Goal: Transaction & Acquisition: Purchase product/service

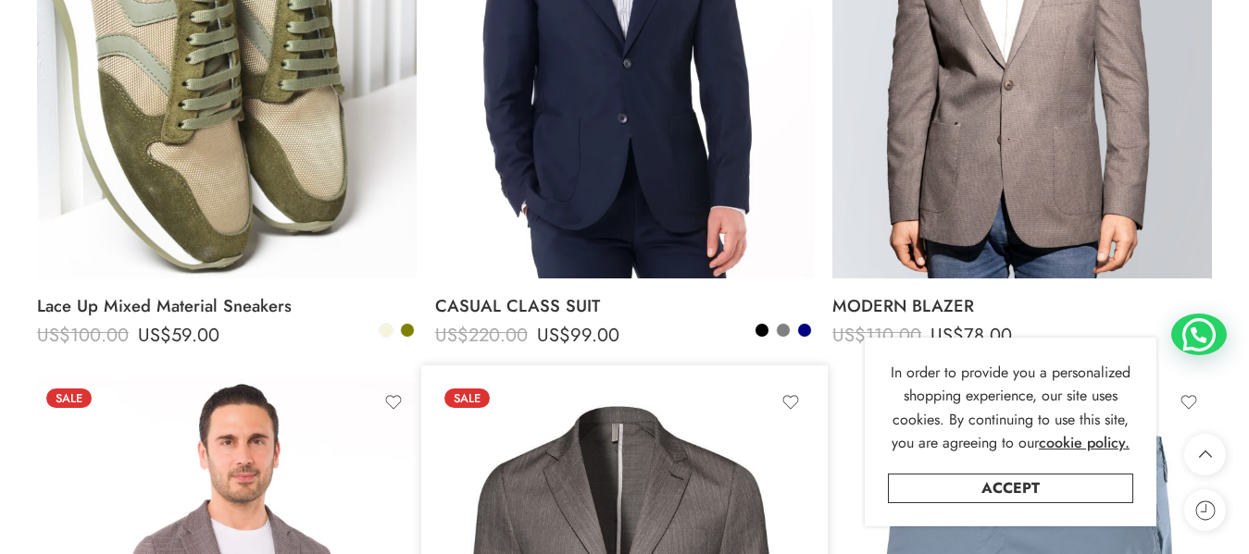
scroll to position [555, 0]
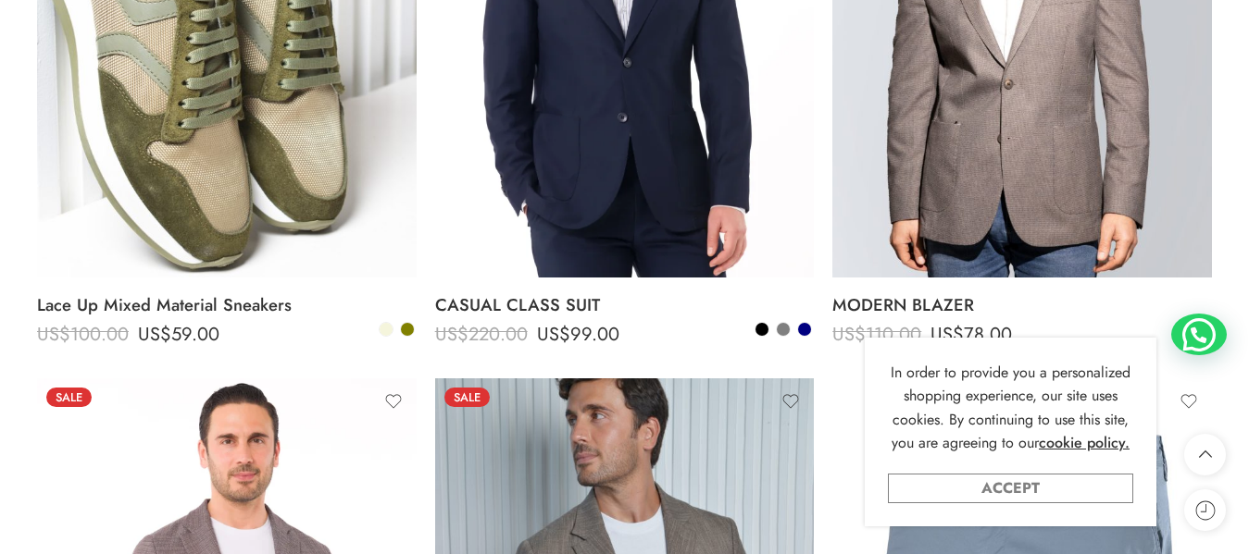
click at [1001, 481] on link "Accept" at bounding box center [1010, 489] width 245 height 30
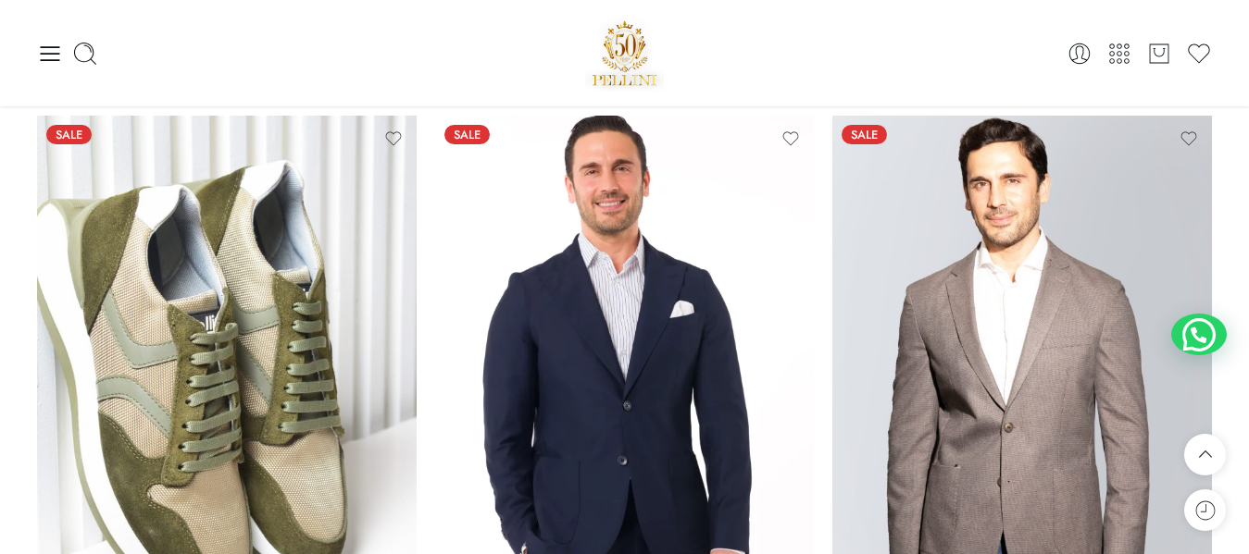
scroll to position [185, 0]
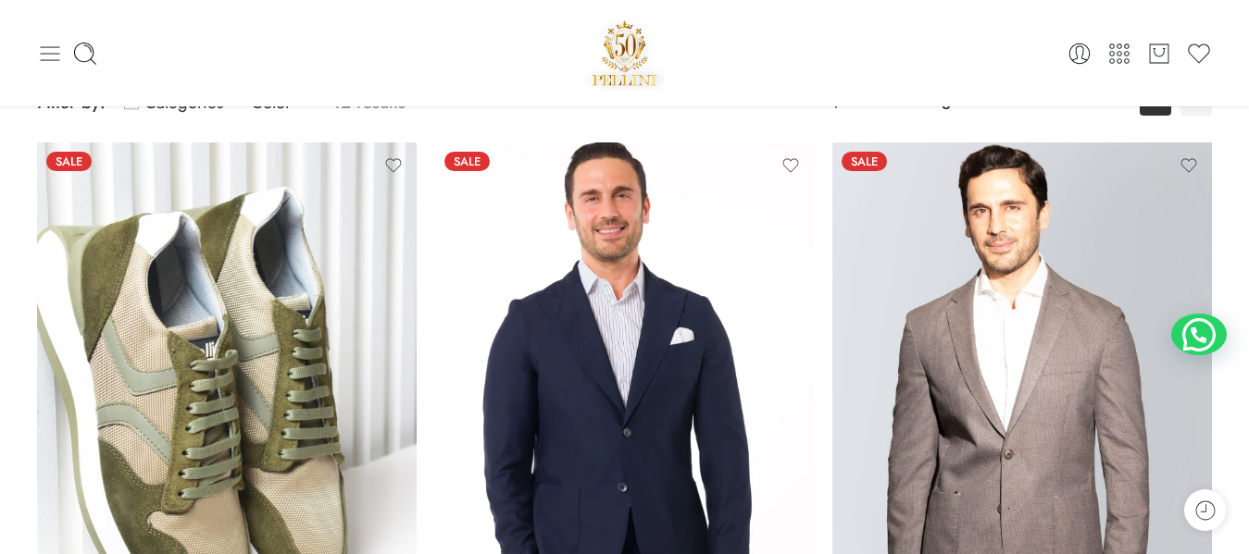
click at [42, 41] on icon at bounding box center [50, 54] width 26 height 26
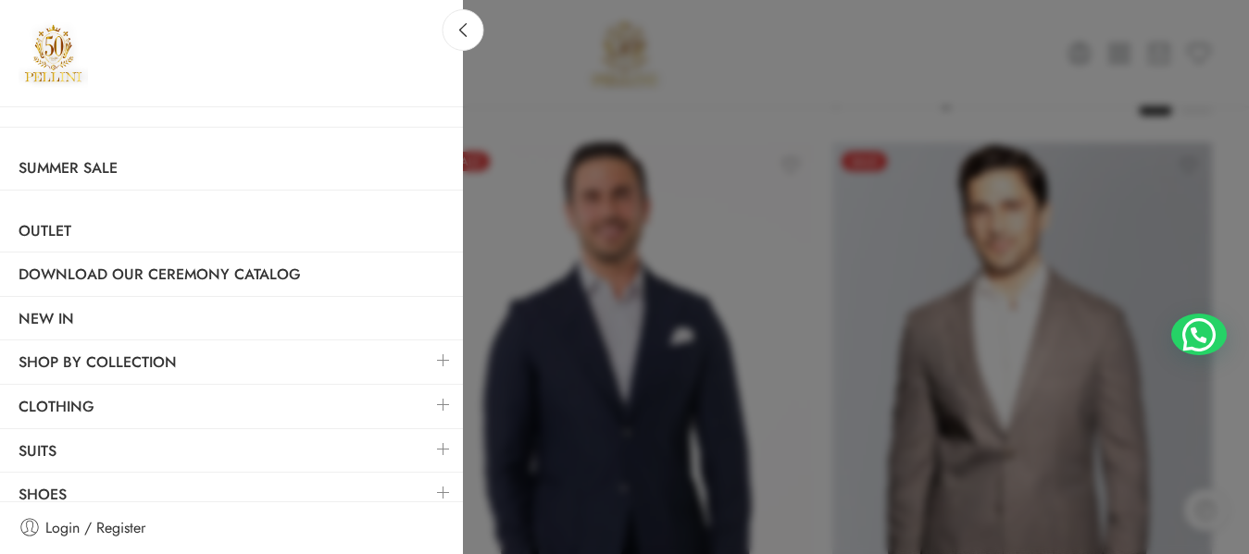
click at [426, 486] on link at bounding box center [443, 493] width 39 height 40
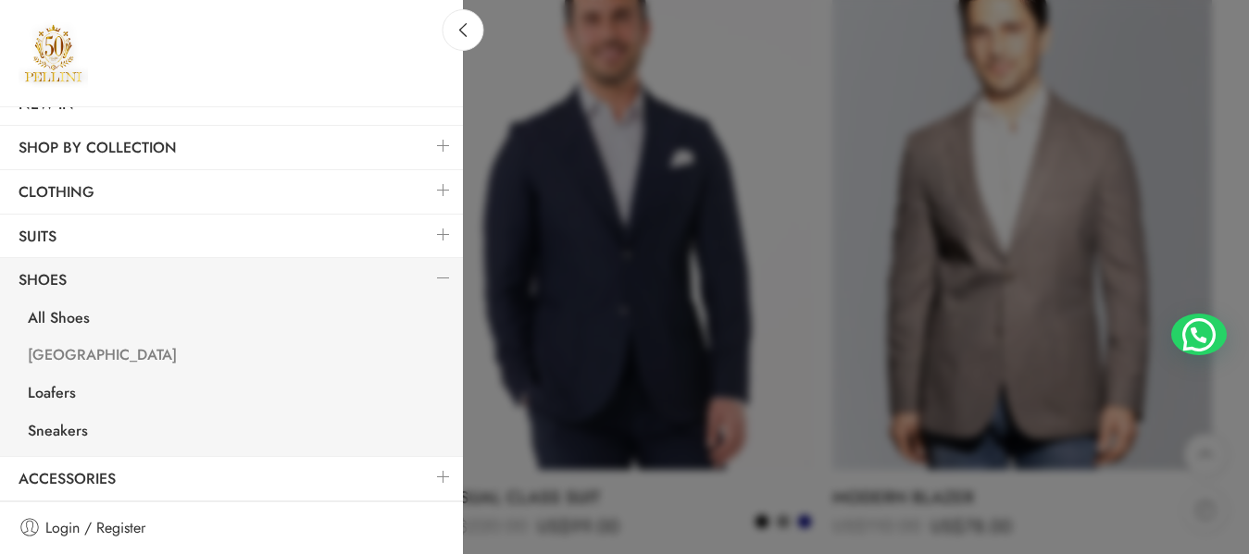
scroll to position [370, 0]
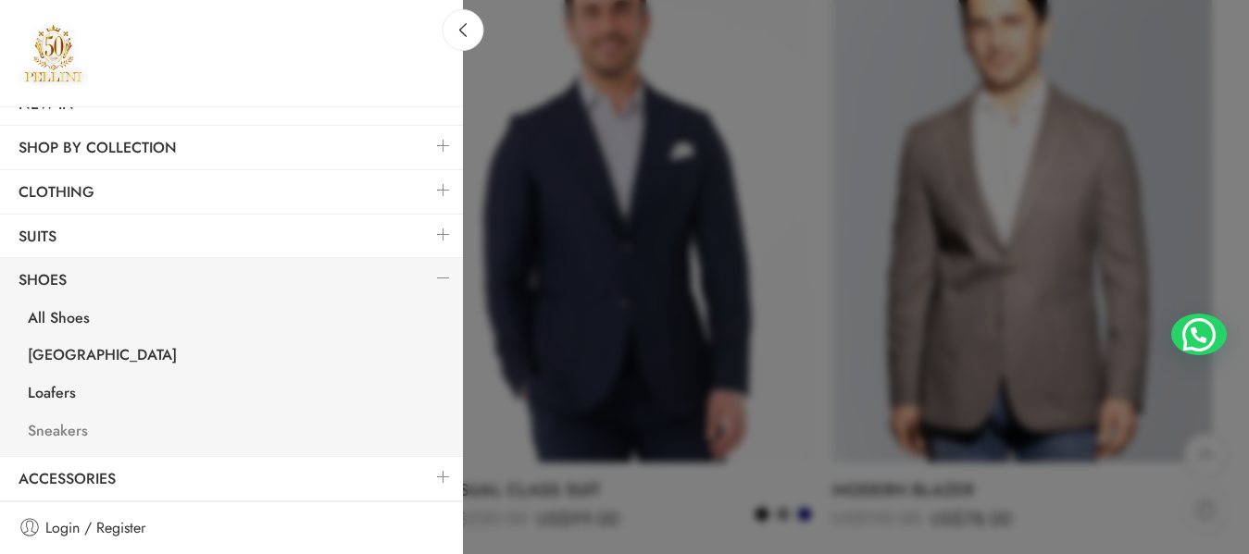
click at [56, 427] on link "Sneakers" at bounding box center [236, 434] width 454 height 38
